Goal: Find specific fact: Find specific fact

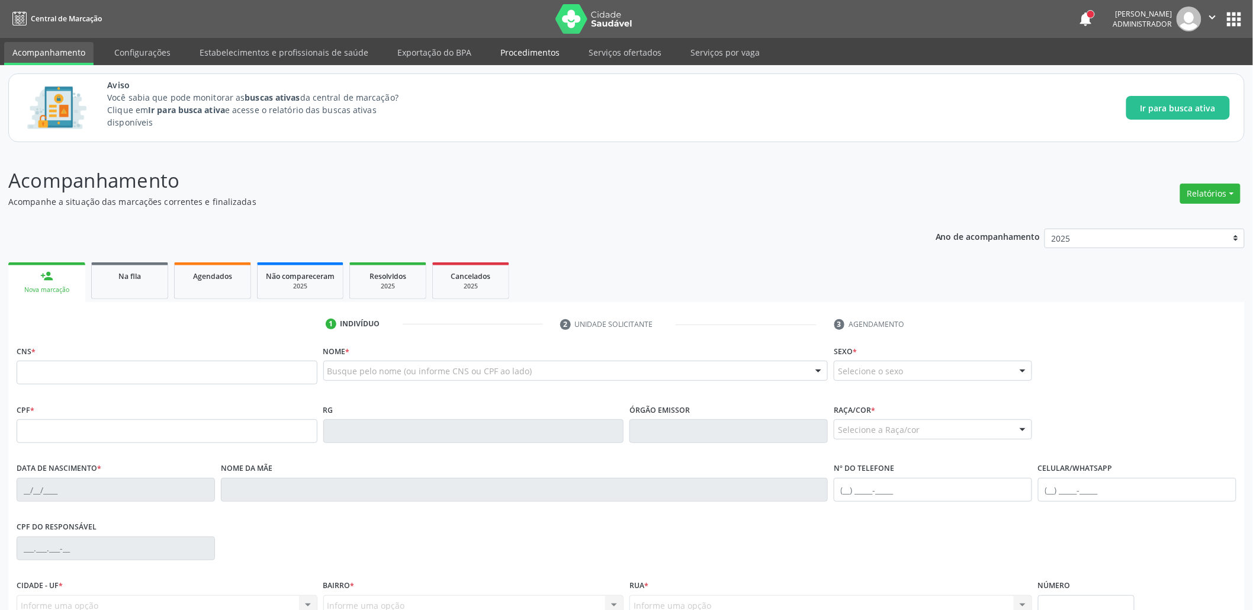
click at [510, 60] on link "Procedimentos" at bounding box center [530, 52] width 76 height 21
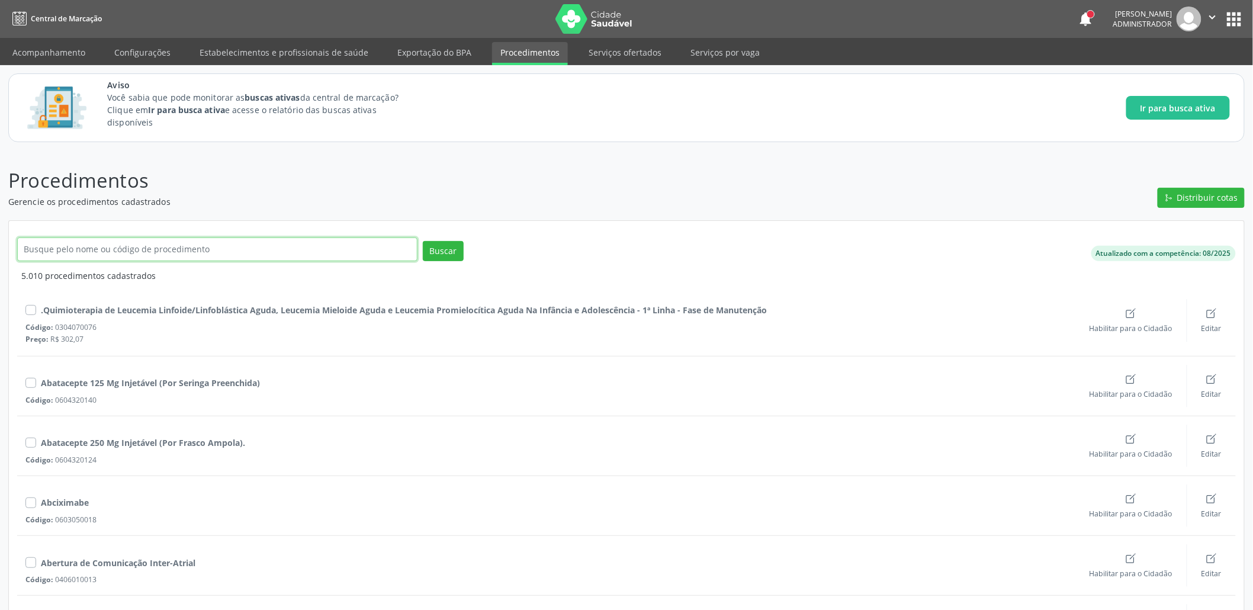
click at [172, 243] on input "text" at bounding box center [217, 250] width 400 height 24
paste input "Consulta de profissionais de nível superior na atenção especializada"
type input "Consulta de profissionais de nível superior na atenção especializada"
click button "Buscar" at bounding box center [443, 251] width 41 height 20
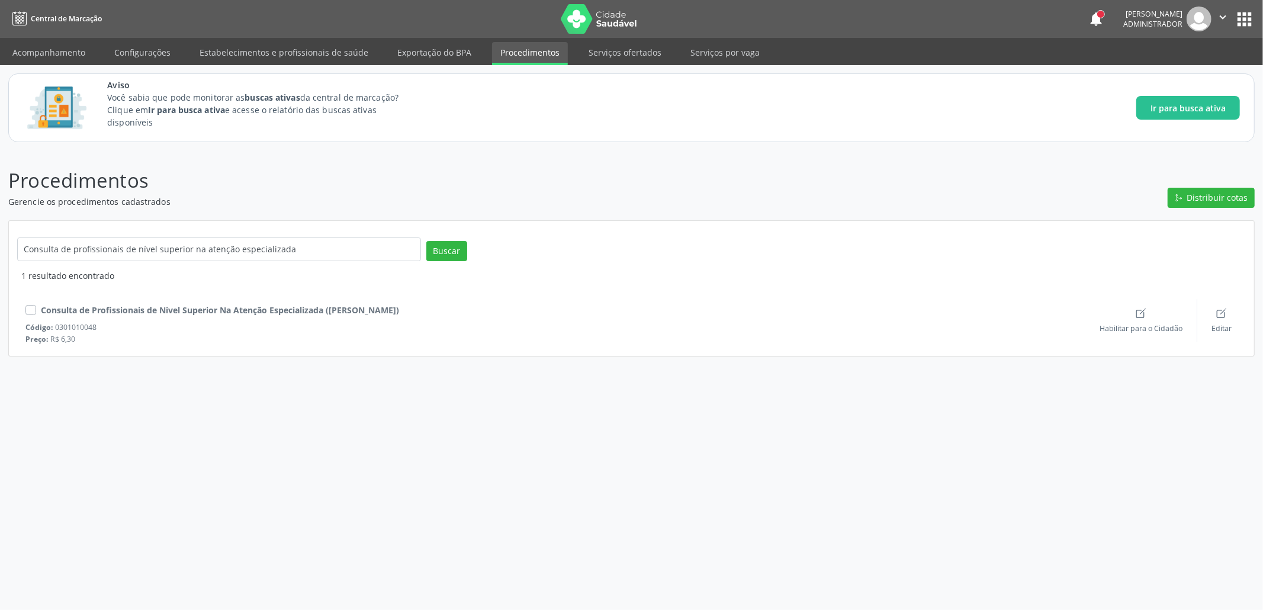
click at [73, 323] on div "Código: 0301010048" at bounding box center [555, 327] width 1060 height 10
copy div "0301010048"
drag, startPoint x: 295, startPoint y: 247, endPoint x: 0, endPoint y: 243, distance: 295.0
click at [0, 243] on div "Procedimentos Gerencie os procedimentos cadastrados Distribuir cotas Consulta d…" at bounding box center [631, 380] width 1263 height 460
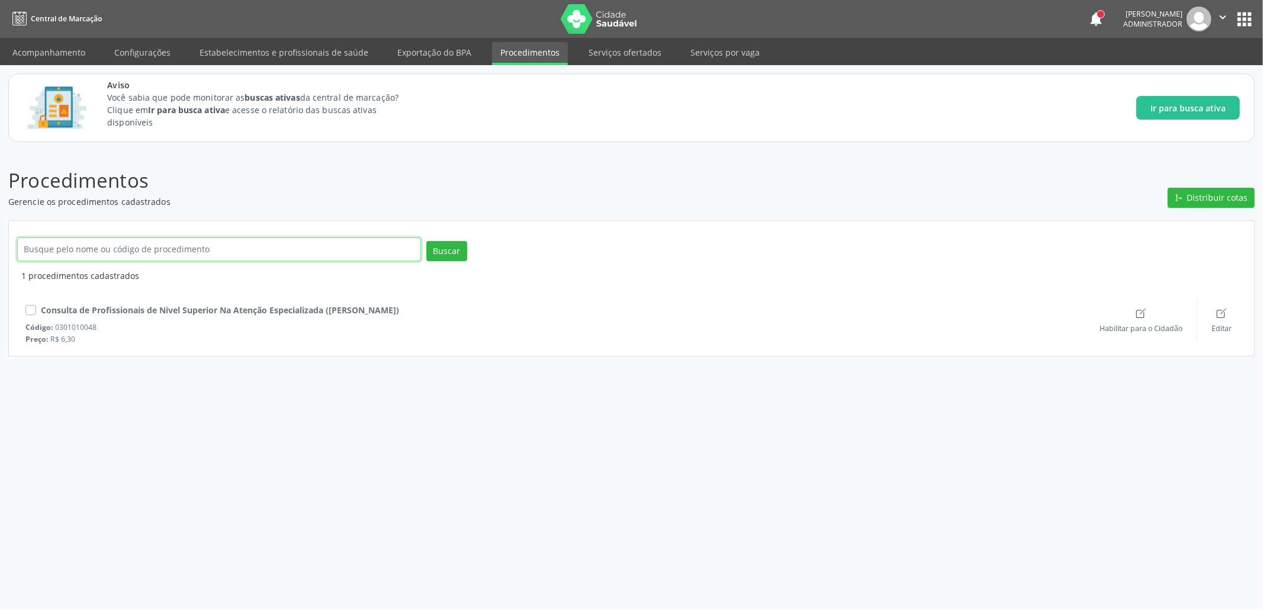
paste input "0301010048"
type input "0301010048"
click at [449, 256] on button "Buscar" at bounding box center [446, 251] width 41 height 20
